Goal: Task Accomplishment & Management: Use online tool/utility

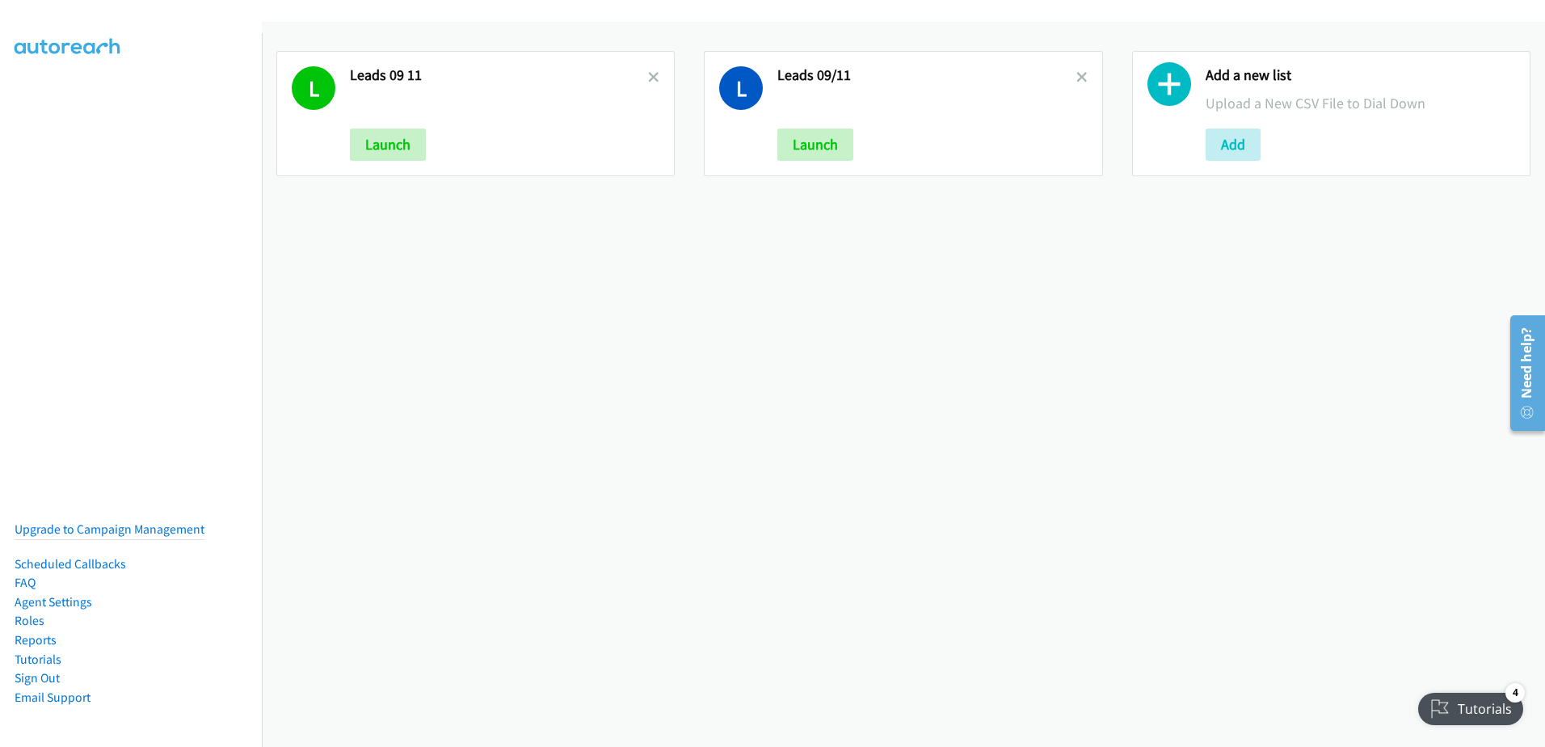
drag, startPoint x: 652, startPoint y: 76, endPoint x: 686, endPoint y: 76, distance: 33.9
click at [651, 76] on icon at bounding box center [653, 78] width 11 height 11
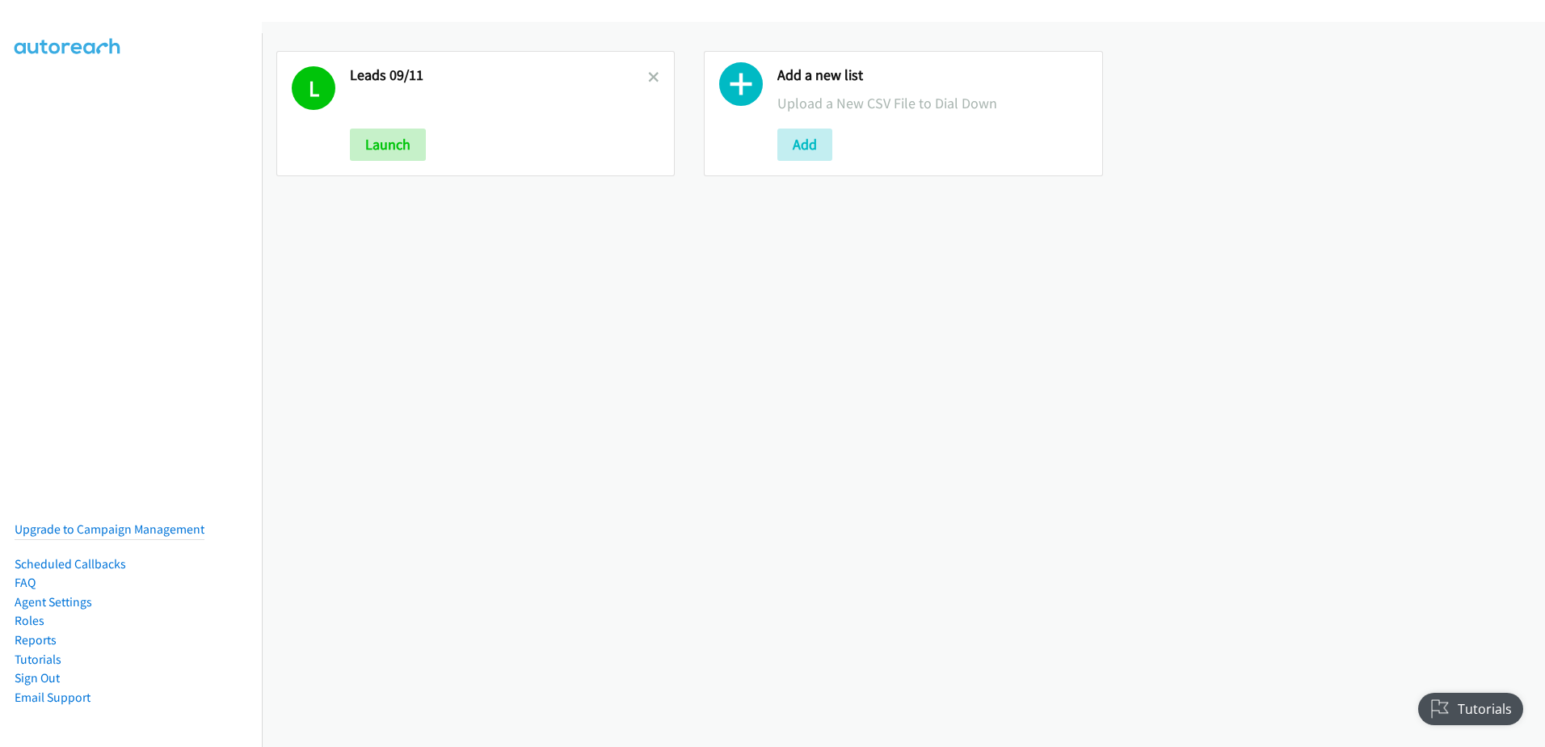
click at [651, 70] on link at bounding box center [653, 77] width 11 height 19
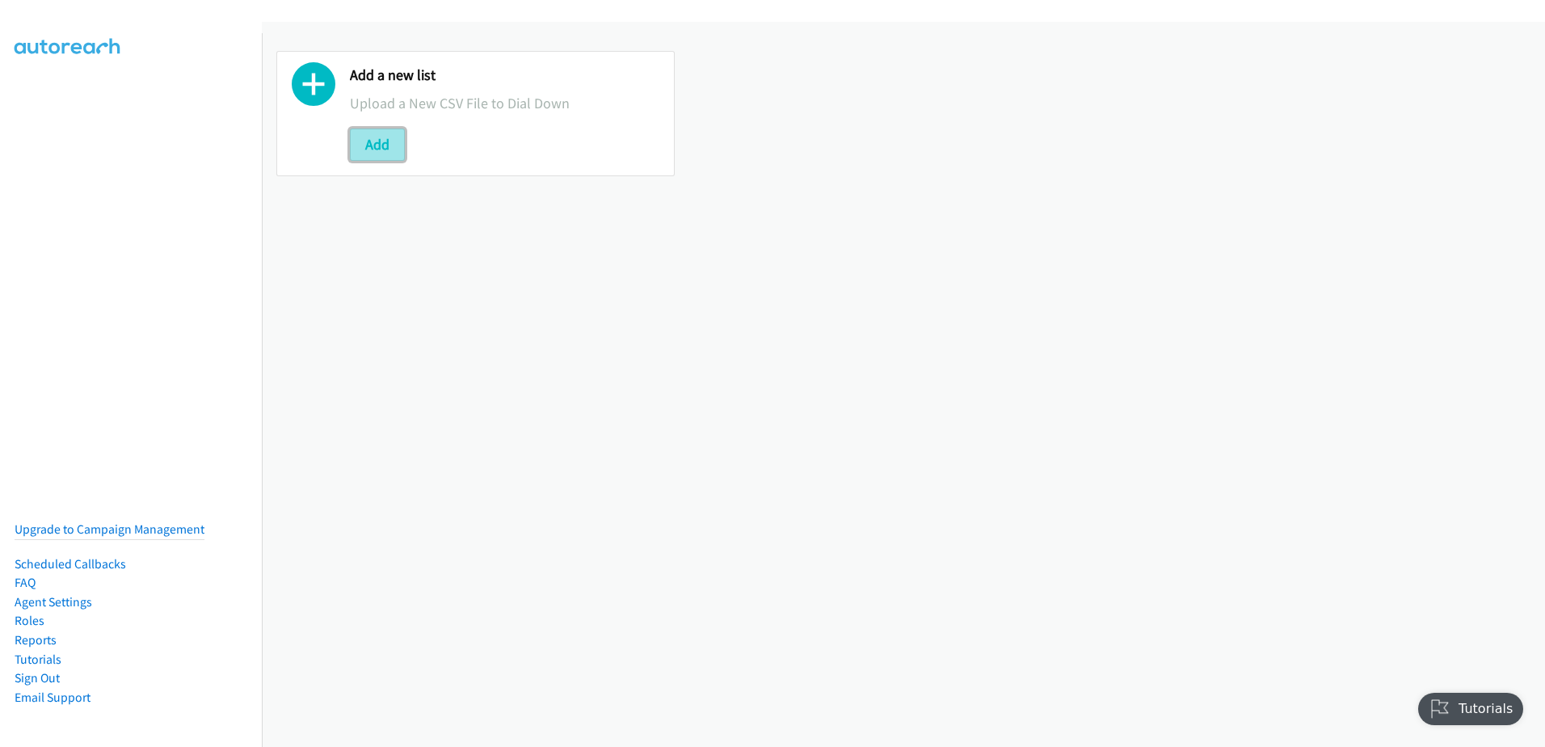
click at [373, 145] on button "Add" at bounding box center [377, 144] width 55 height 32
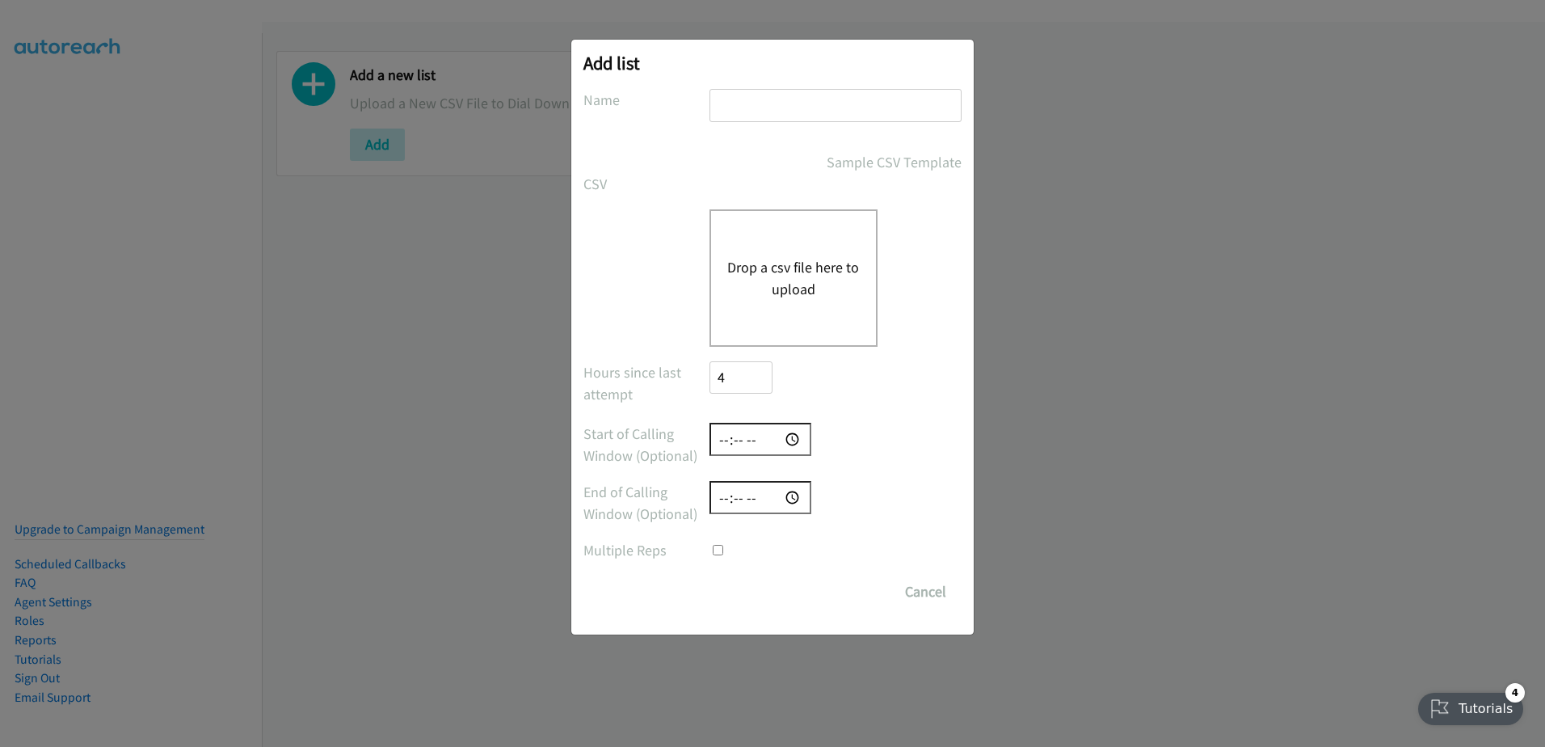
click at [768, 103] on input "text" at bounding box center [836, 105] width 252 height 33
type input "call attempted 09/12"
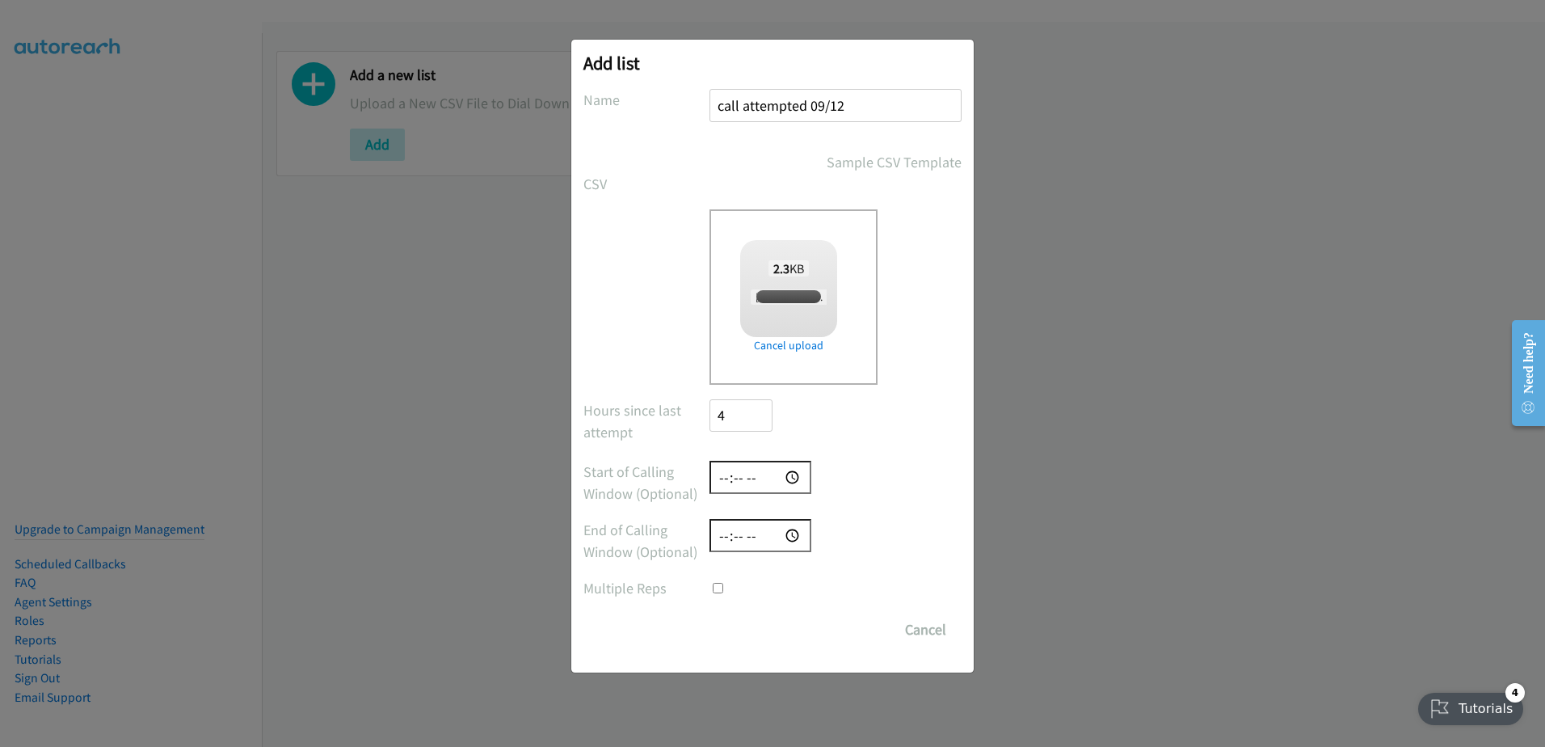
checkbox input "true"
click at [753, 630] on input "Save List" at bounding box center [752, 629] width 85 height 32
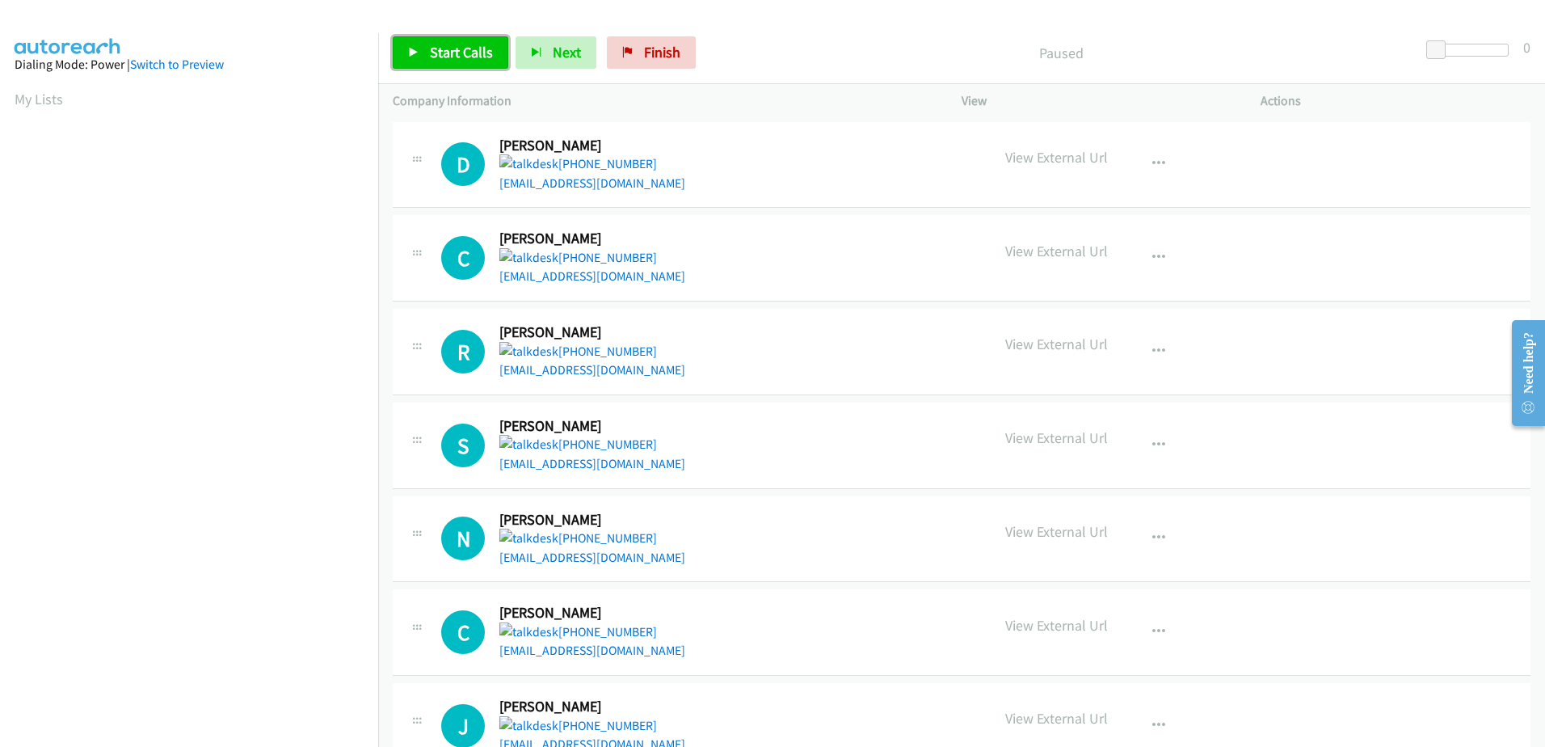
click at [470, 49] on span "Start Calls" at bounding box center [461, 52] width 63 height 19
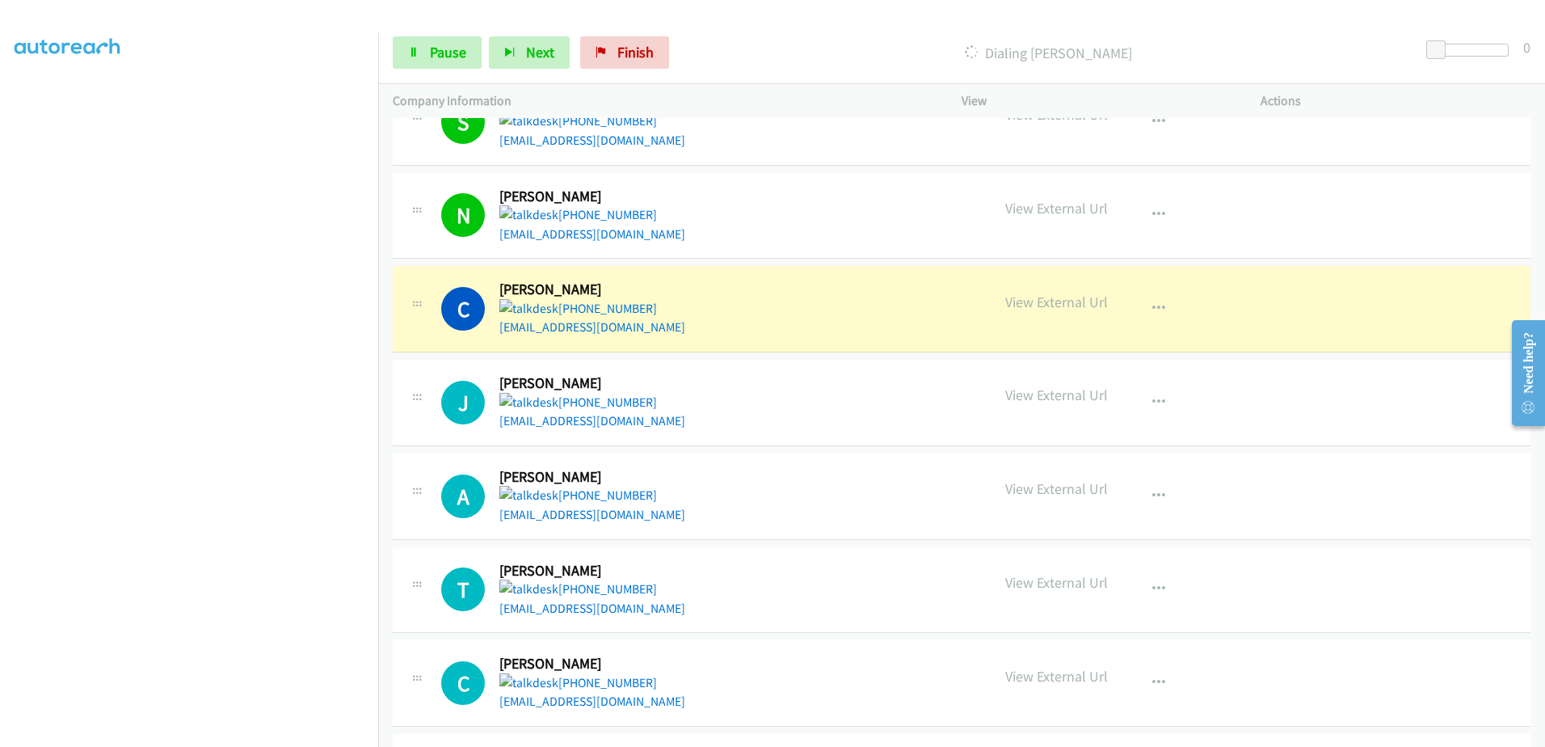
scroll to position [404, 0]
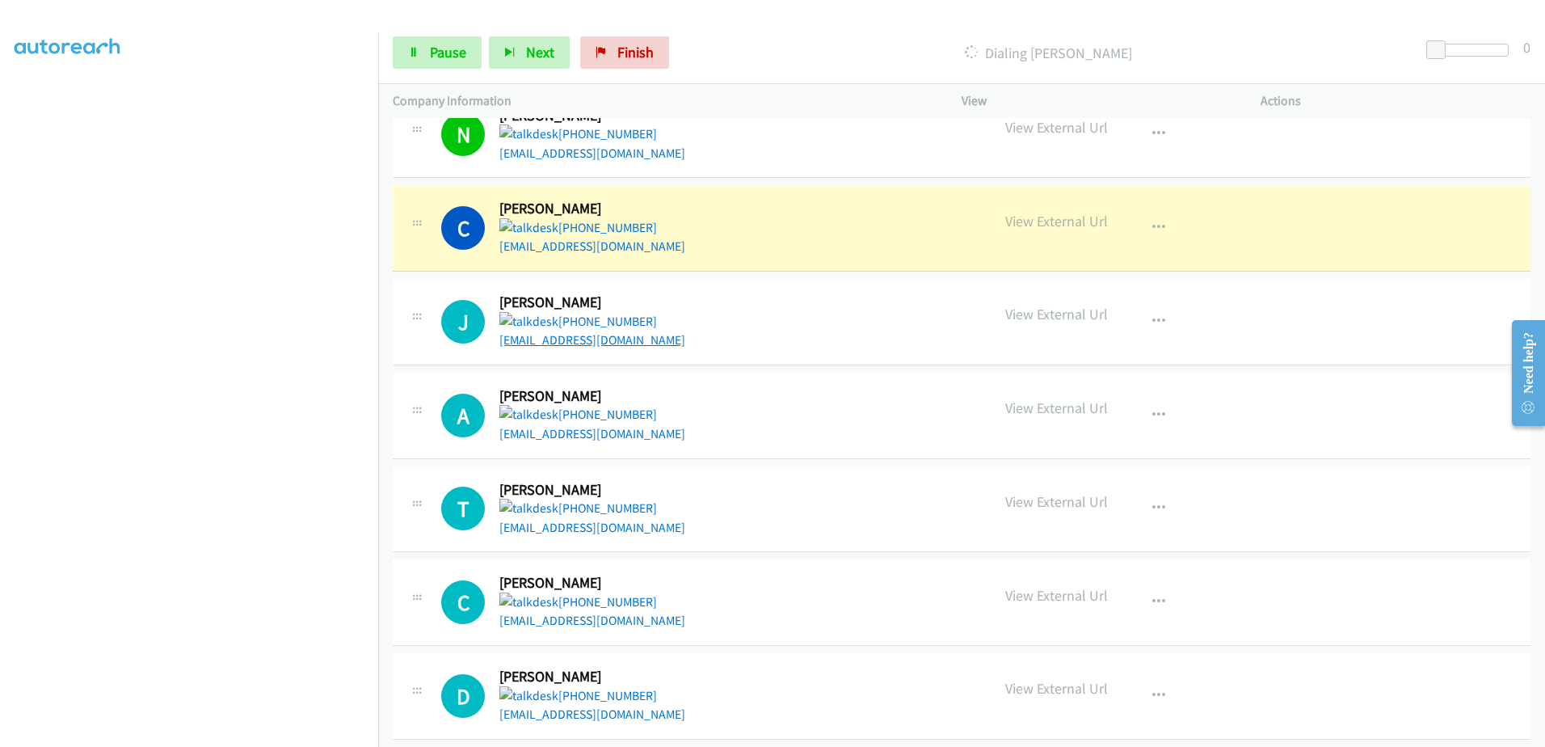
drag, startPoint x: 554, startPoint y: 329, endPoint x: 530, endPoint y: 338, distance: 25.8
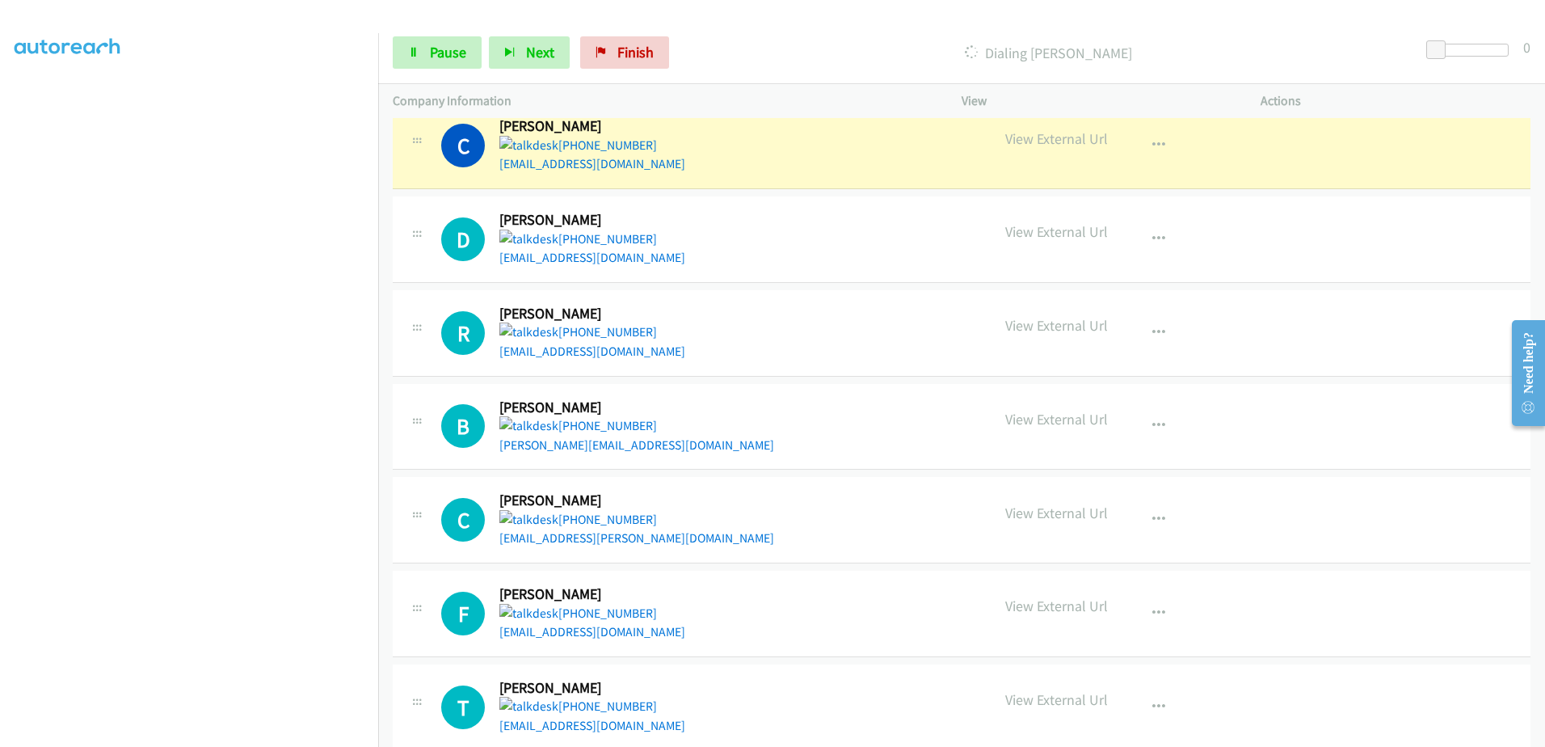
scroll to position [889, 0]
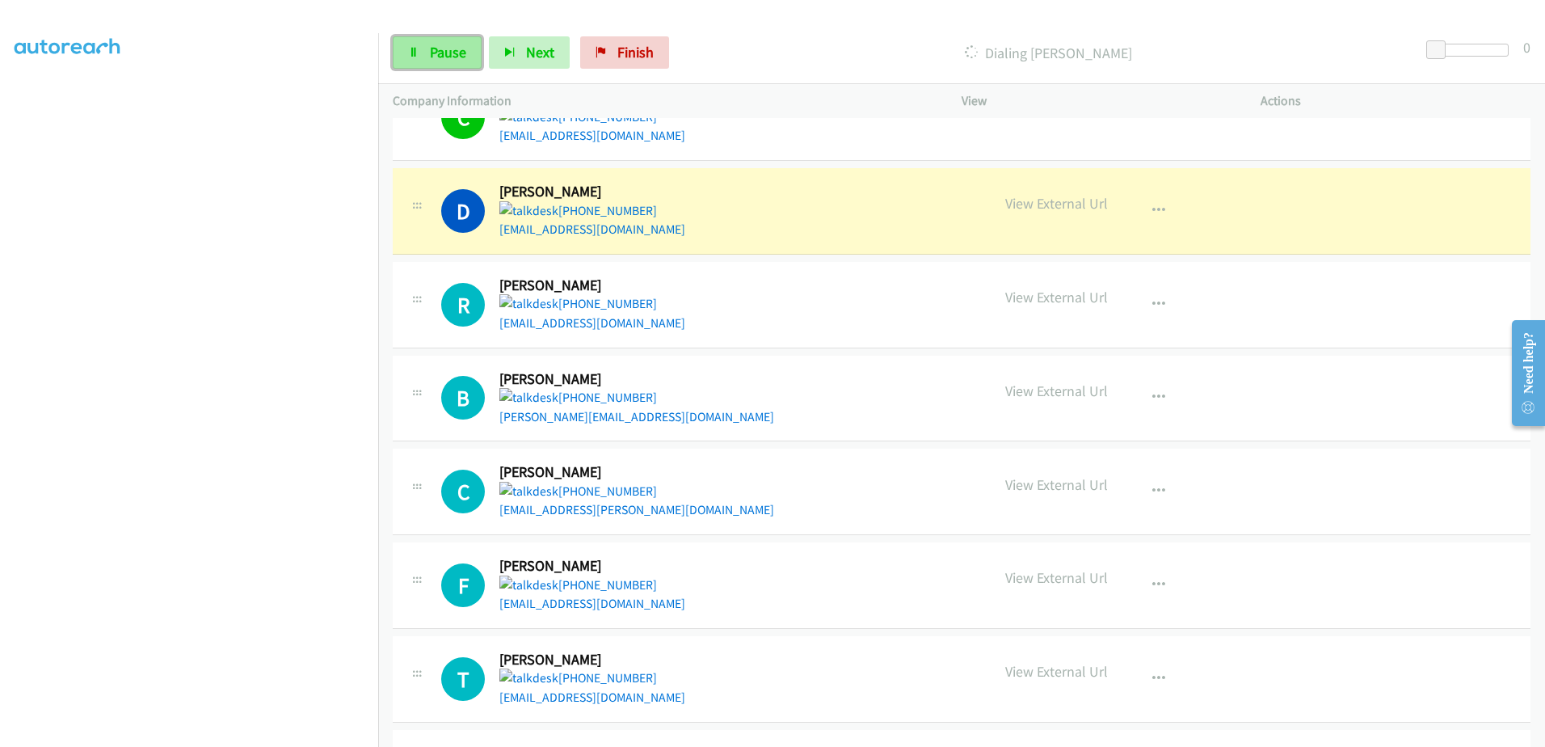
click at [433, 41] on link "Pause" at bounding box center [437, 52] width 89 height 32
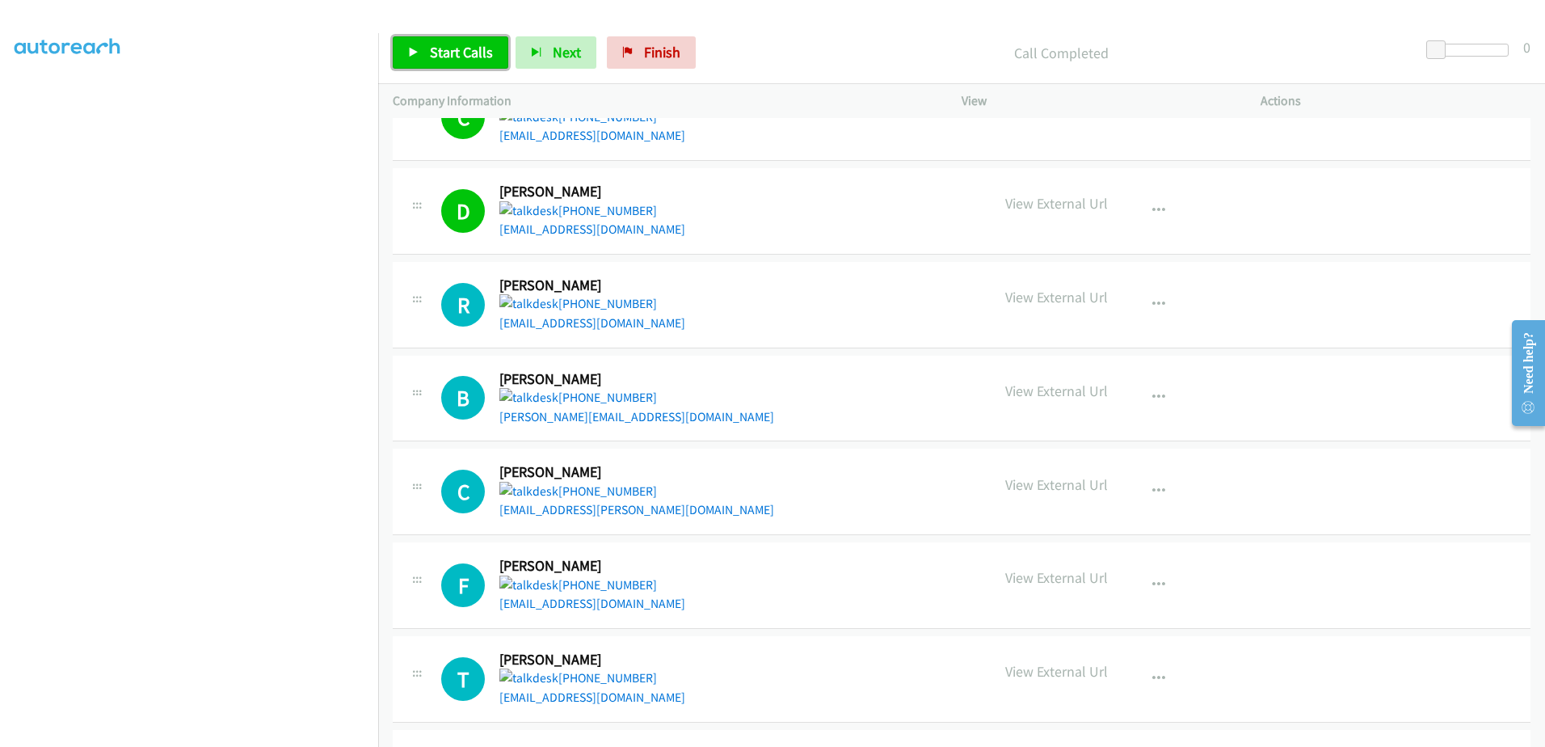
click at [417, 53] on icon at bounding box center [413, 53] width 11 height 11
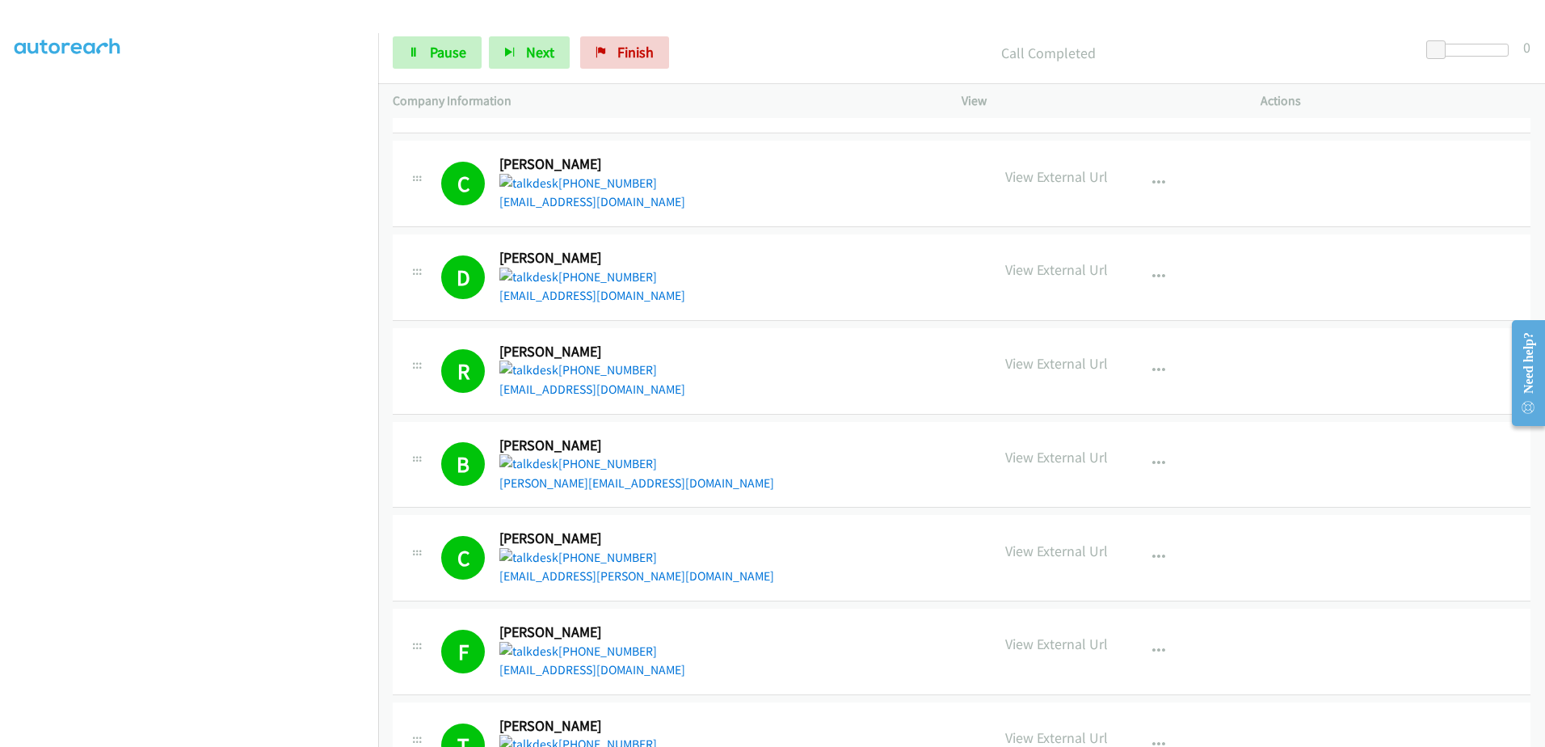
scroll to position [970, 0]
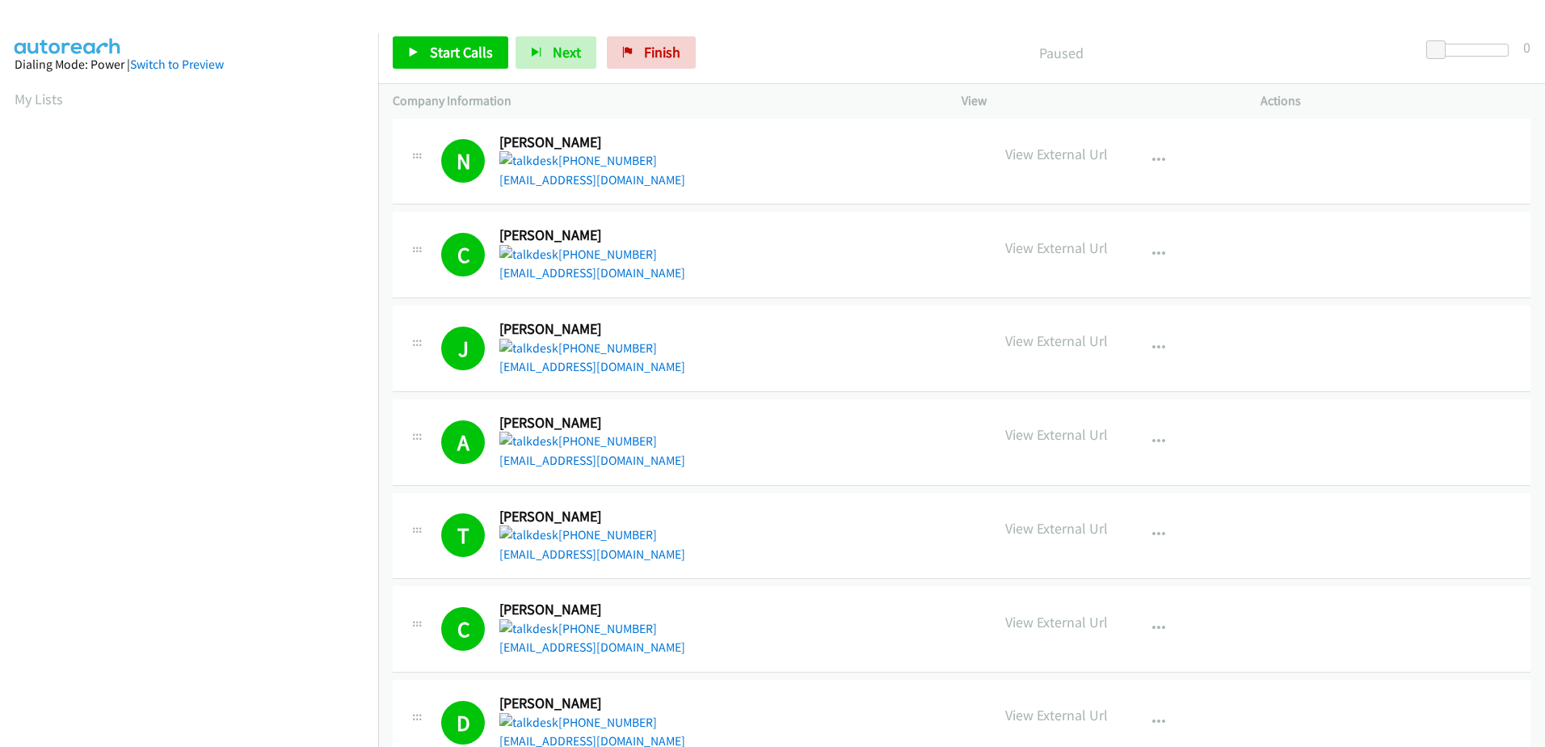
scroll to position [404, 0]
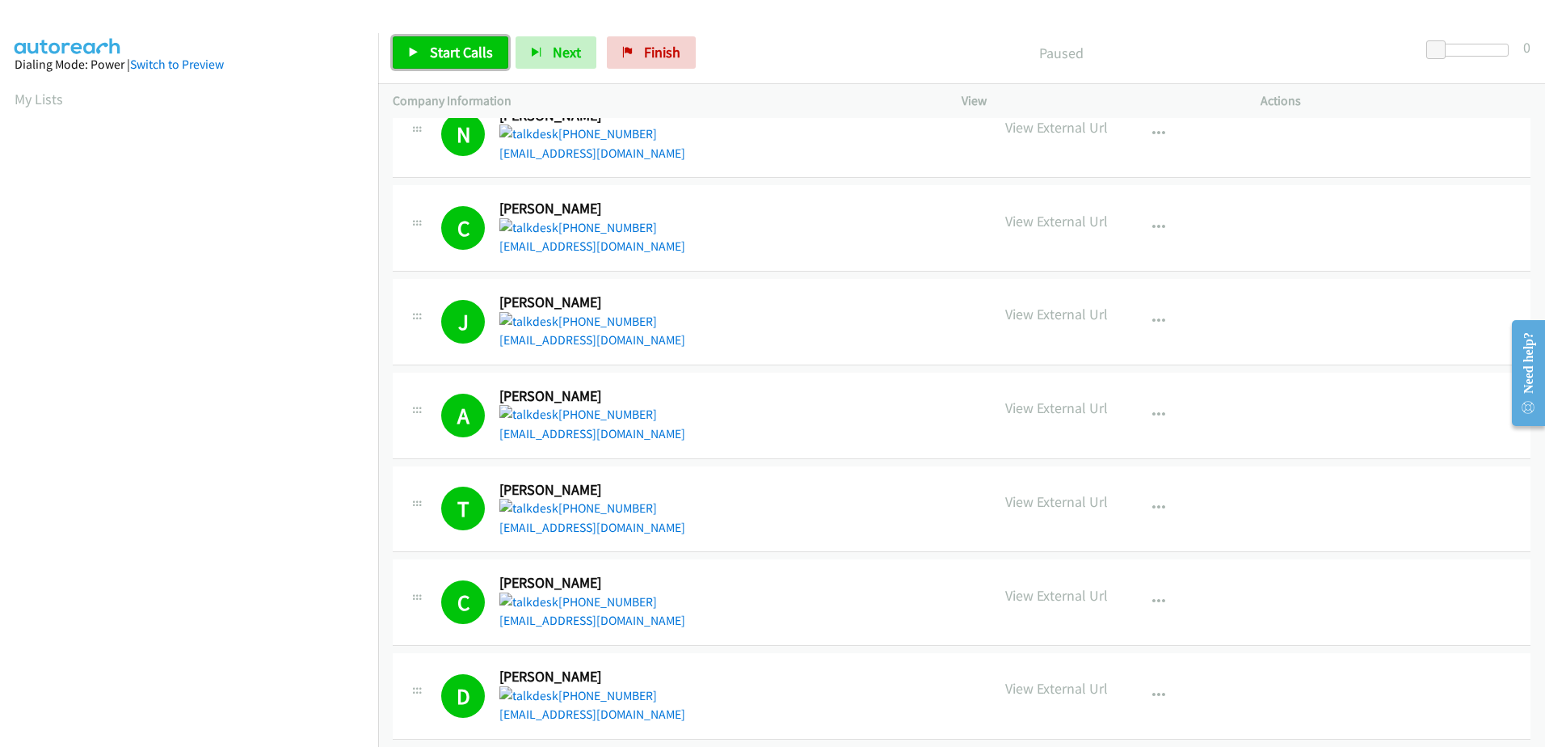
click at [459, 44] on span "Start Calls" at bounding box center [461, 52] width 63 height 19
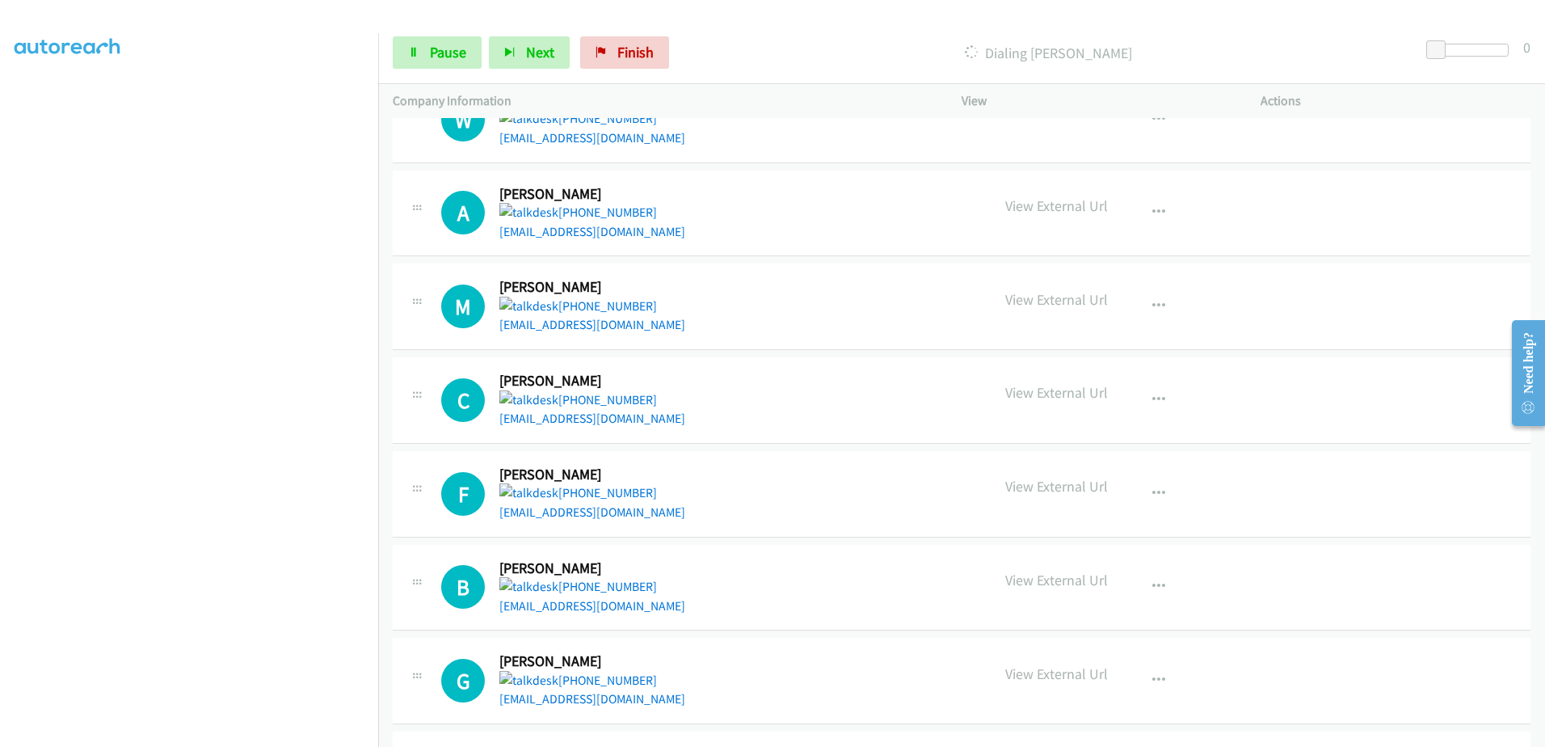
scroll to position [2101, 0]
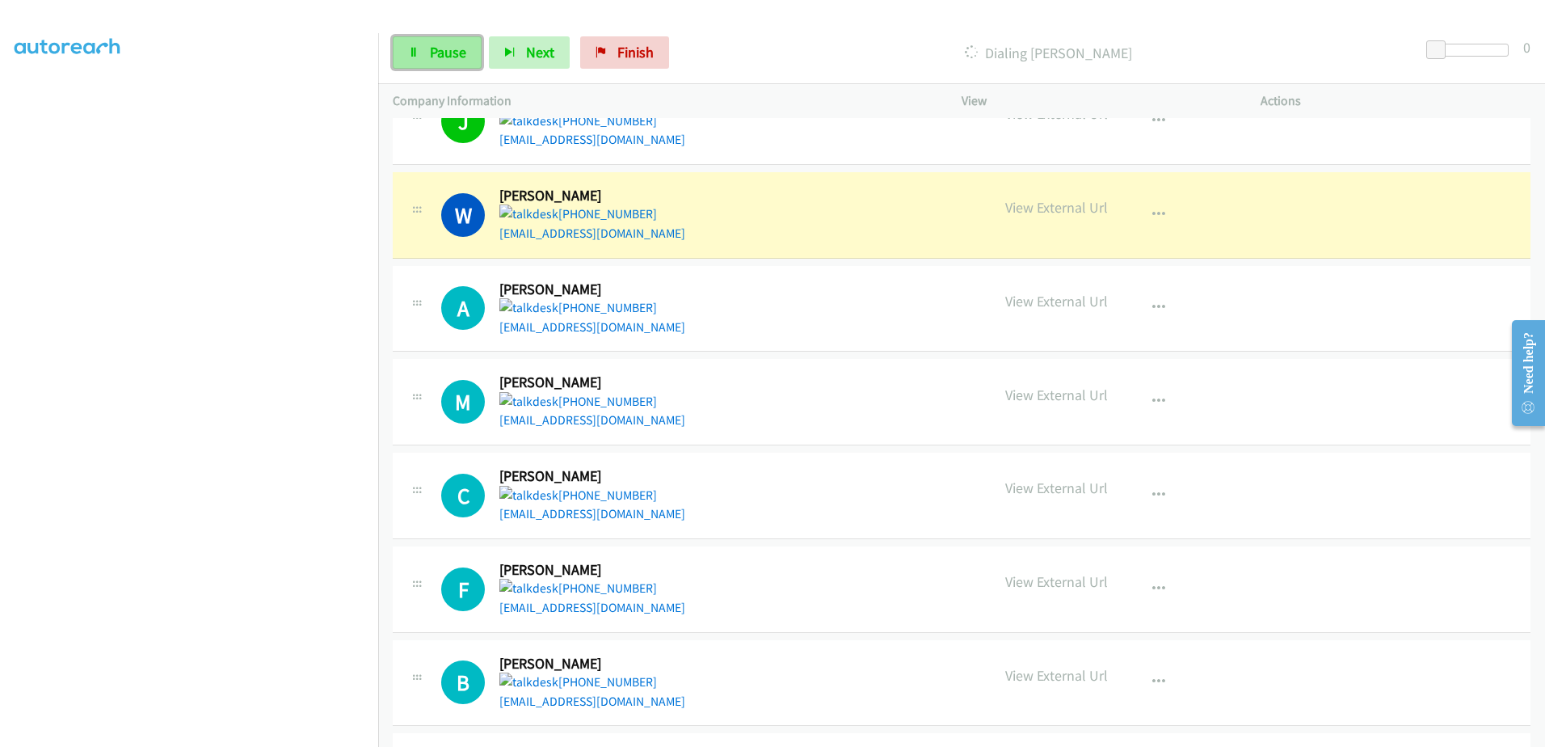
click at [436, 41] on link "Pause" at bounding box center [437, 52] width 89 height 32
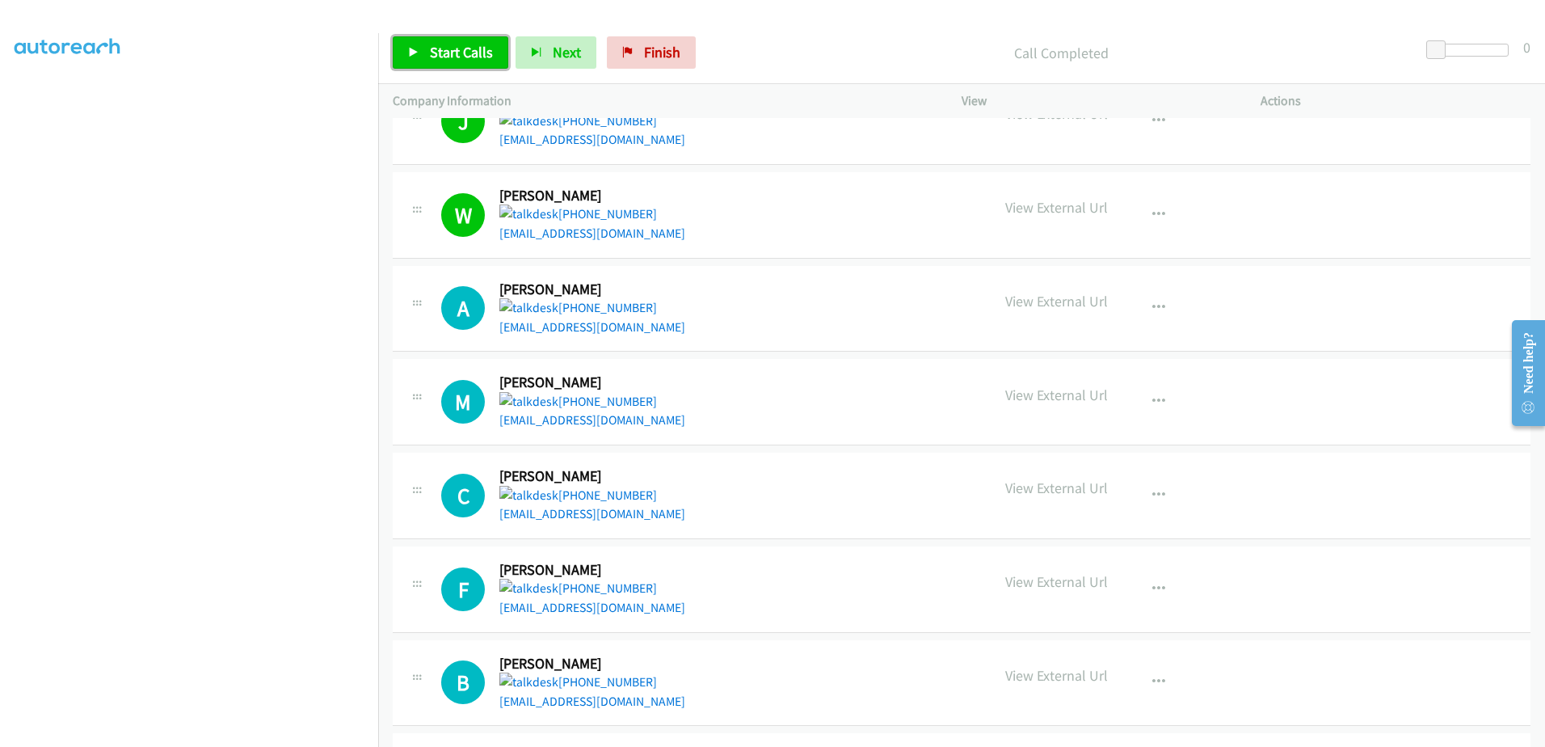
click at [465, 55] on span "Start Calls" at bounding box center [461, 52] width 63 height 19
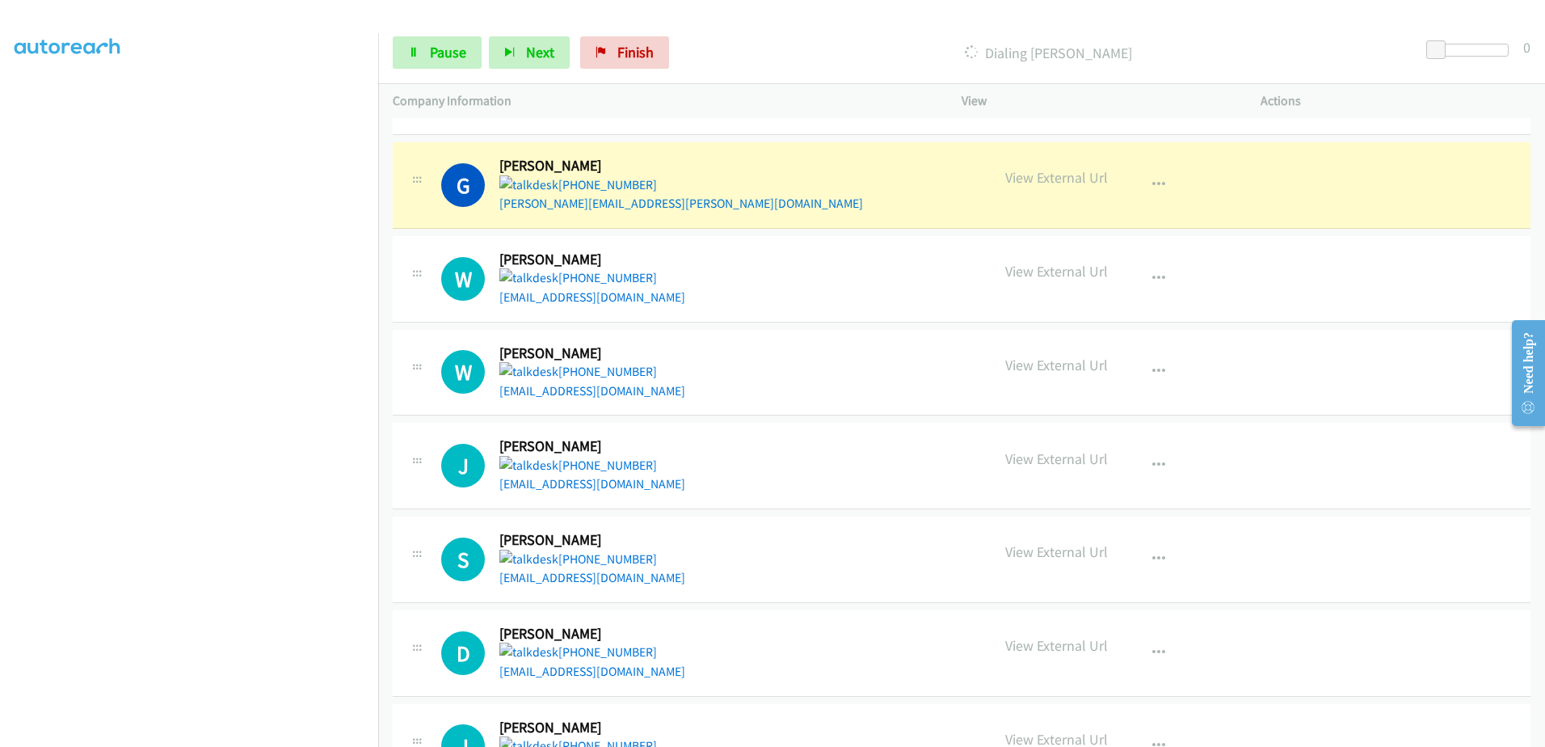
scroll to position [2785, 0]
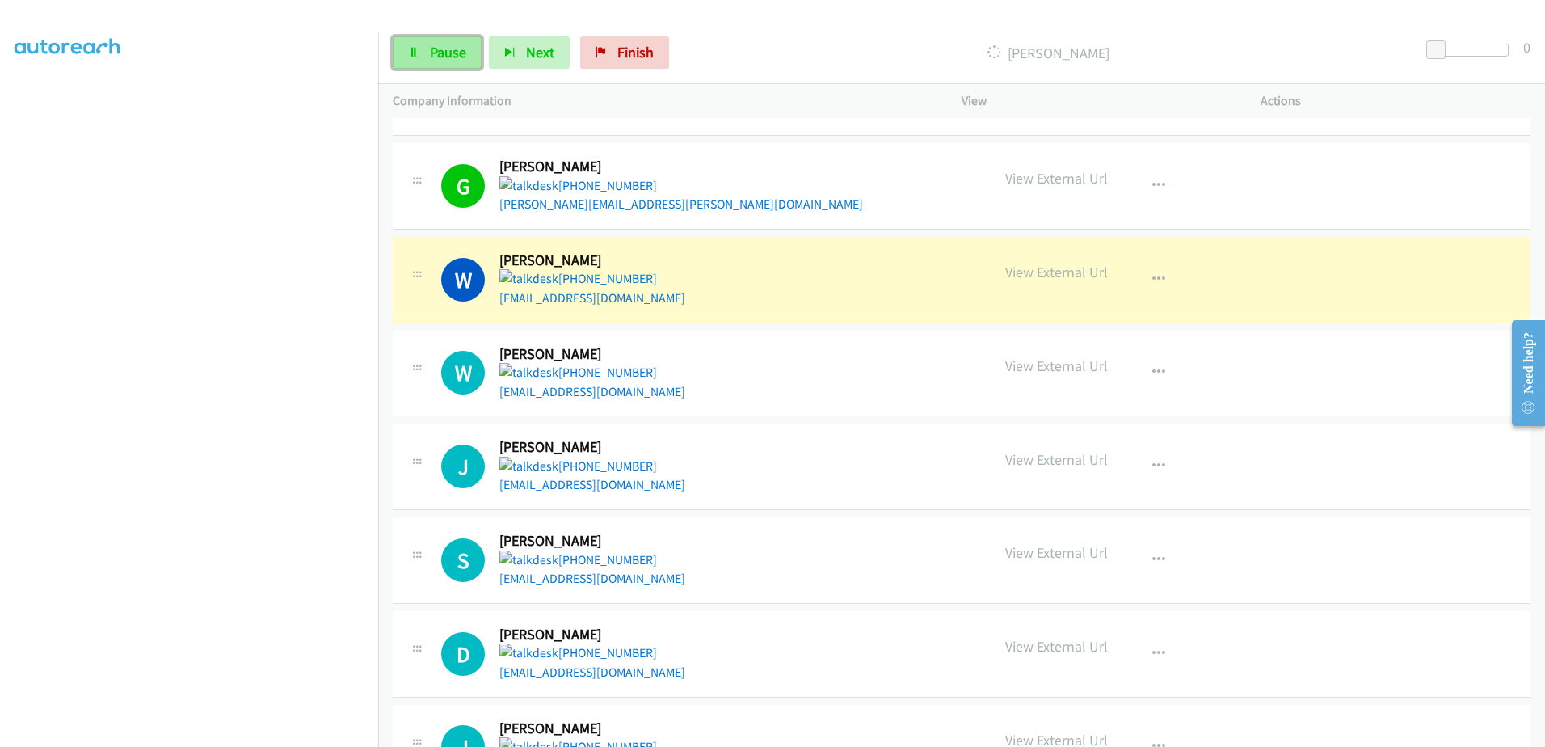
drag, startPoint x: 421, startPoint y: 44, endPoint x: 451, endPoint y: 44, distance: 29.9
click at [421, 44] on link "Pause" at bounding box center [437, 52] width 89 height 32
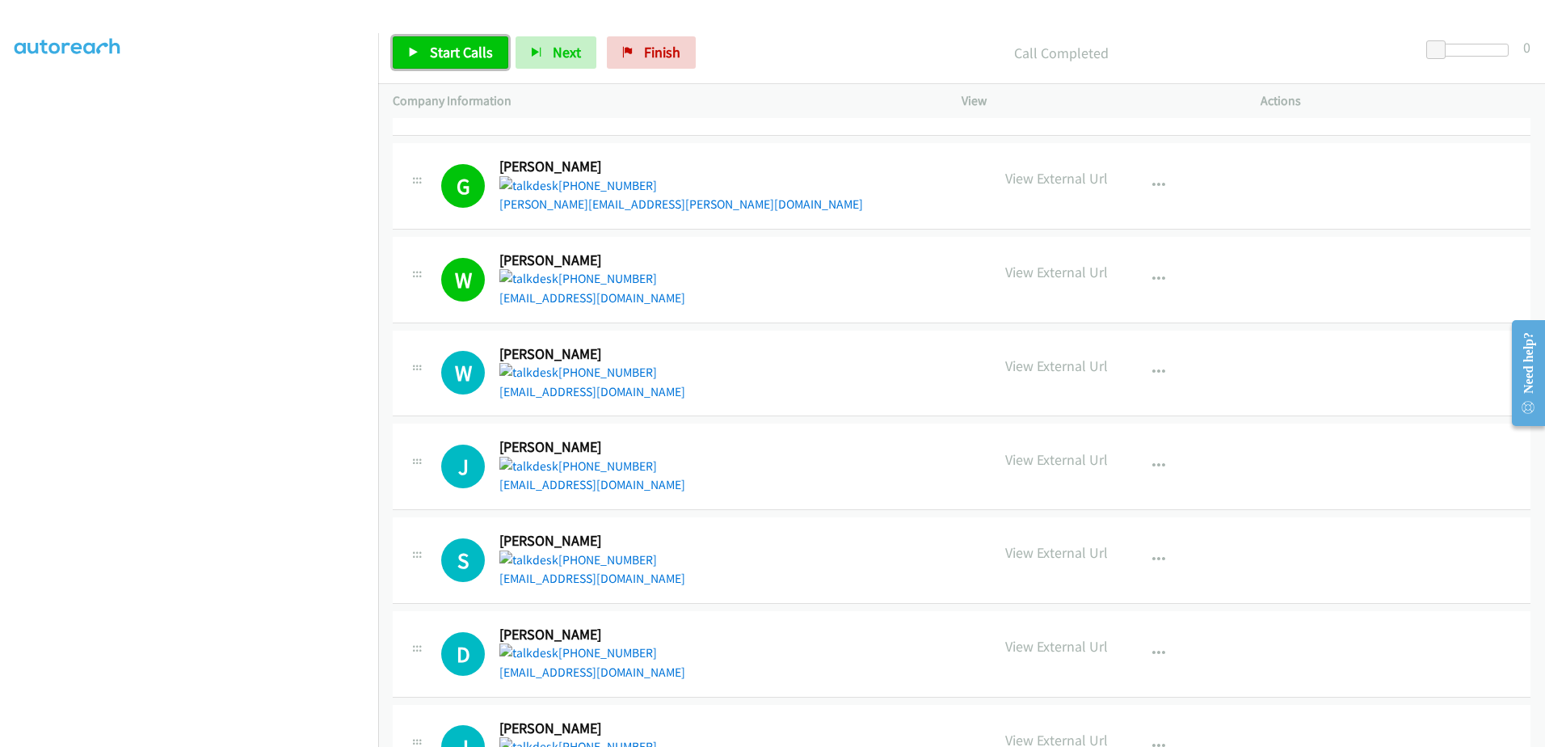
click at [451, 68] on link "Start Calls" at bounding box center [451, 52] width 116 height 32
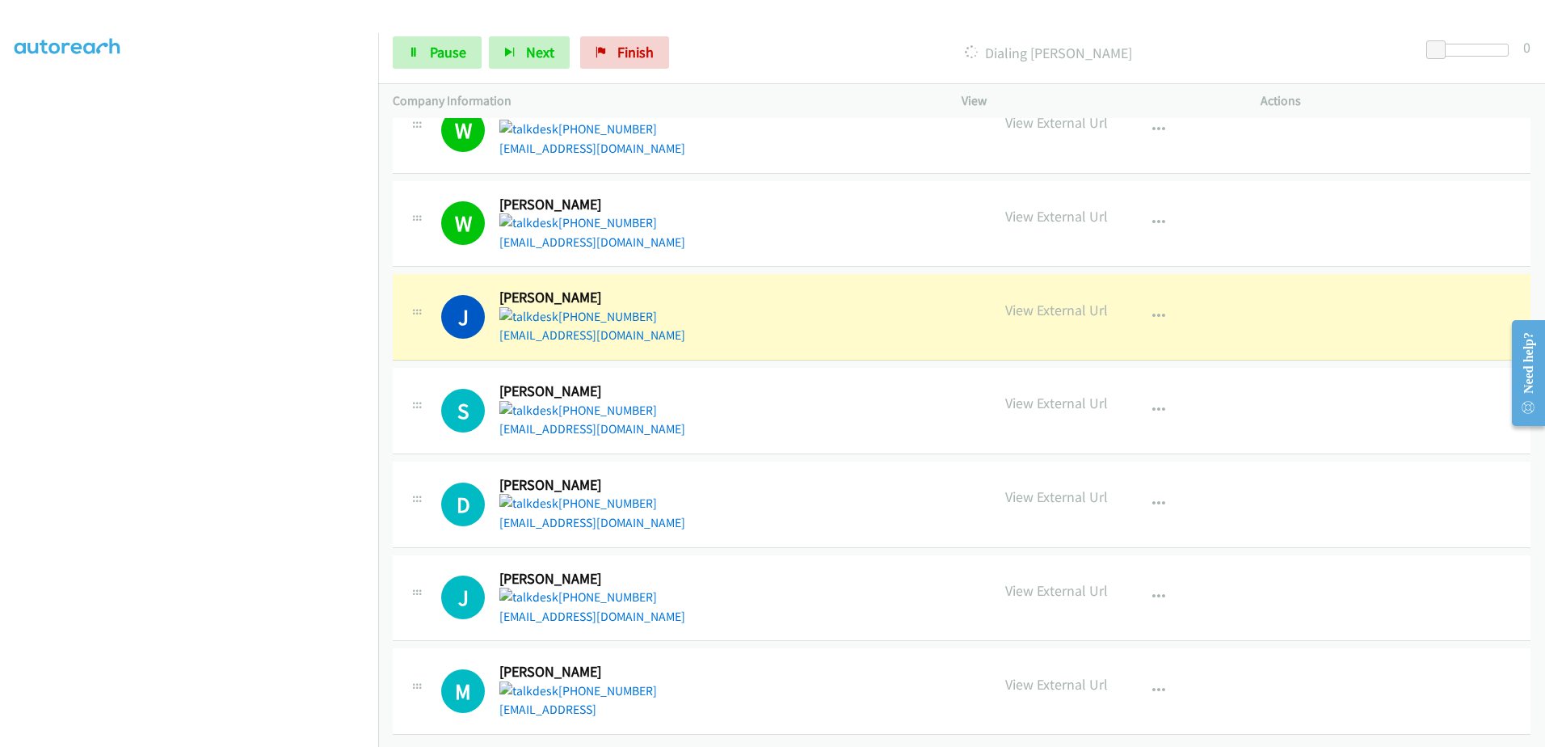
scroll to position [159, 0]
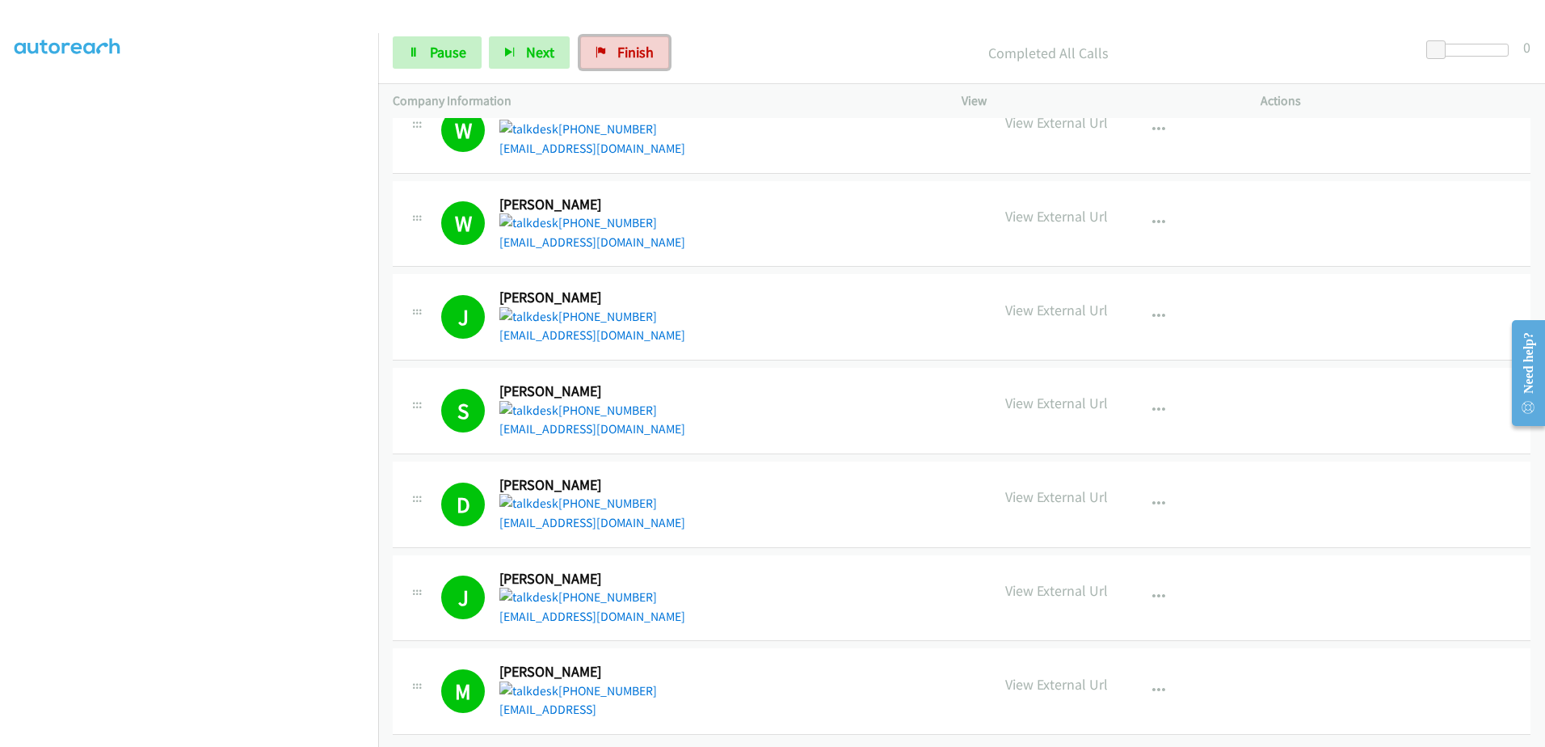
drag, startPoint x: 643, startPoint y: 50, endPoint x: 761, endPoint y: 45, distance: 118.1
click at [643, 50] on span "Finish" at bounding box center [635, 52] width 36 height 19
